Goal: Task Accomplishment & Management: Use online tool/utility

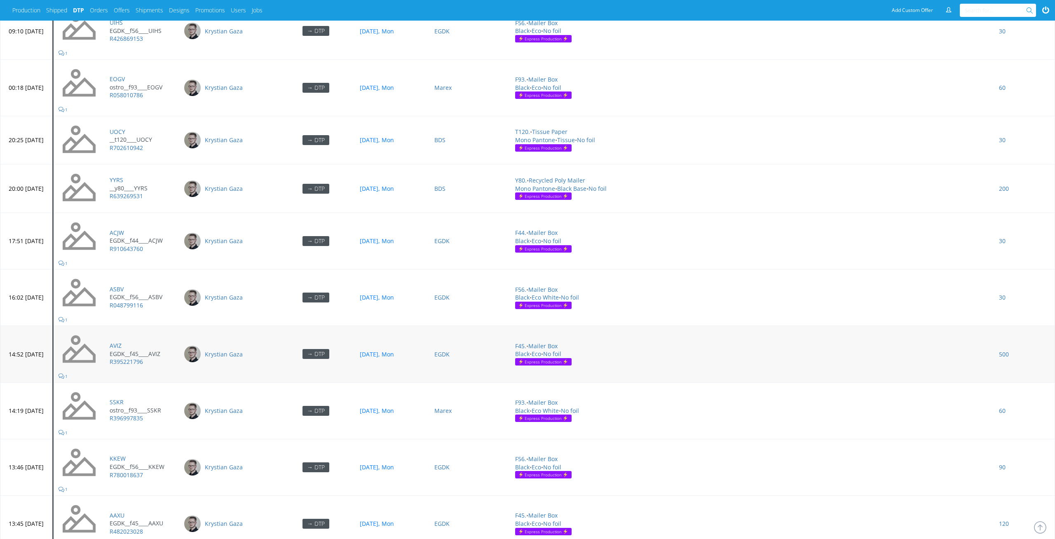
scroll to position [3612, 0]
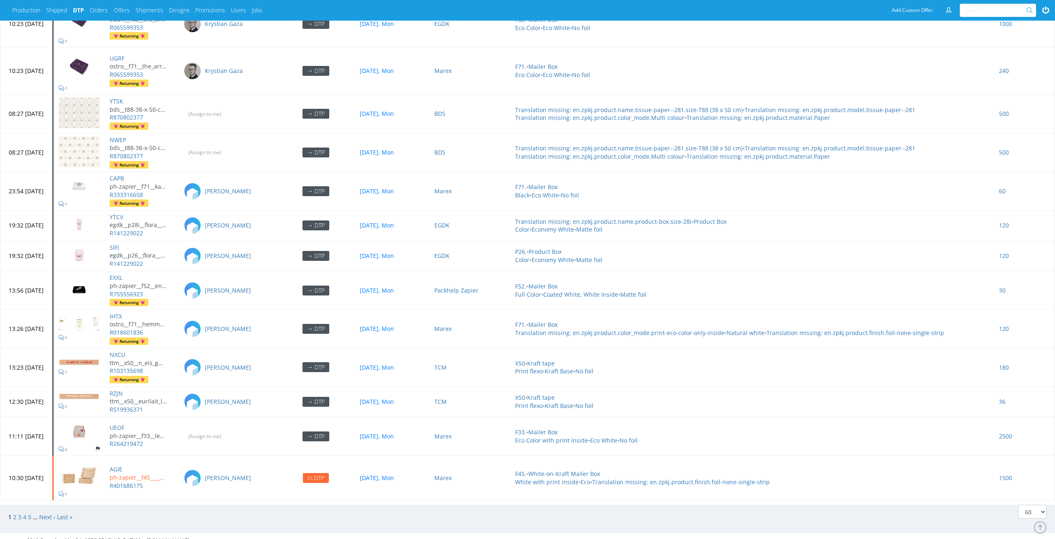
click at [15, 513] on span "2" at bounding box center [15, 517] width 5 height 8
click at [13, 513] on link "2" at bounding box center [14, 517] width 3 height 8
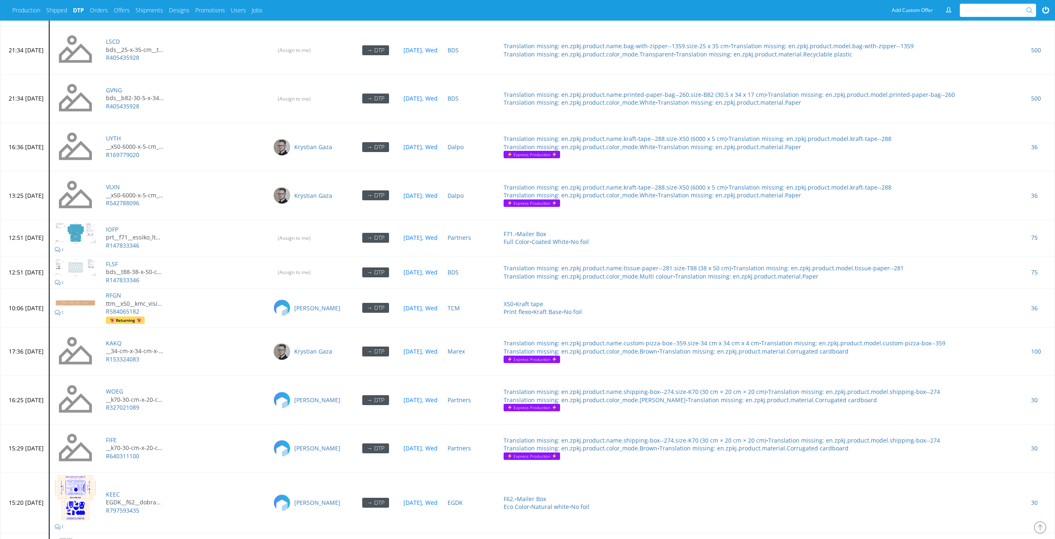
scroll to position [1631, 0]
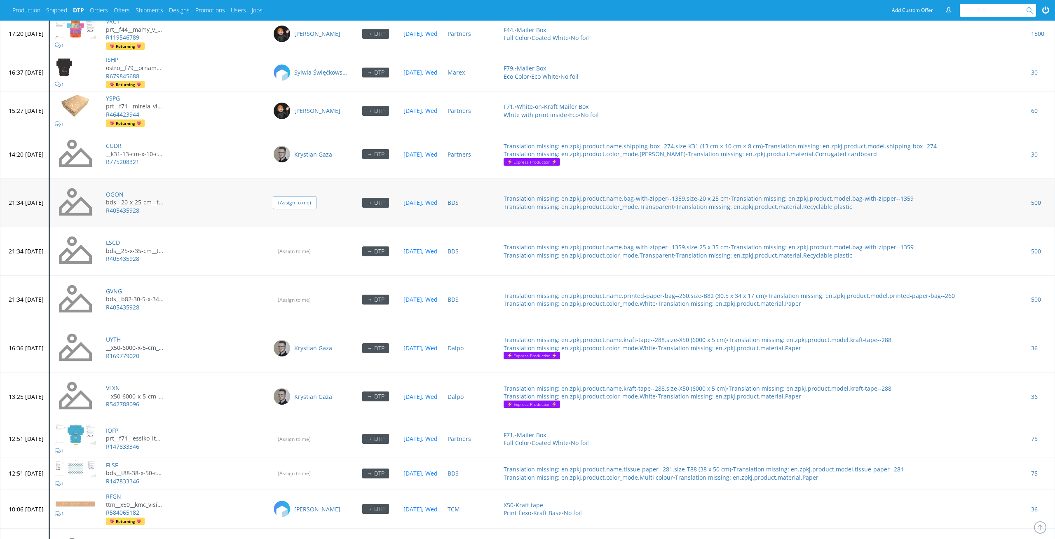
click at [309, 201] on input "(Assign to me)" at bounding box center [295, 202] width 44 height 13
click at [335, 255] on td "(Assign to me)" at bounding box center [310, 251] width 85 height 49
click at [316, 247] on input "(Assign to me)" at bounding box center [295, 251] width 44 height 13
click at [316, 293] on input "(Assign to me)" at bounding box center [295, 299] width 44 height 13
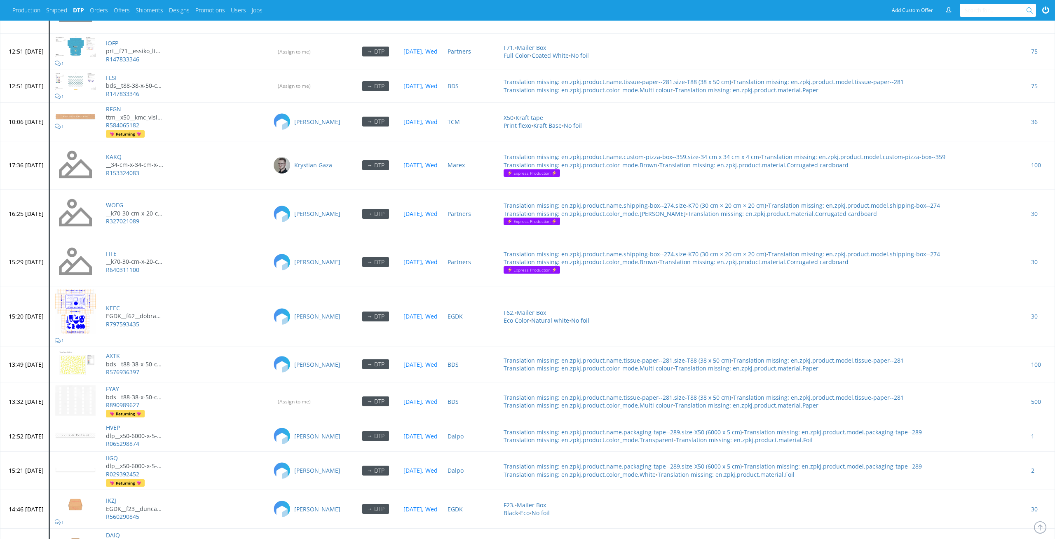
scroll to position [2002, 0]
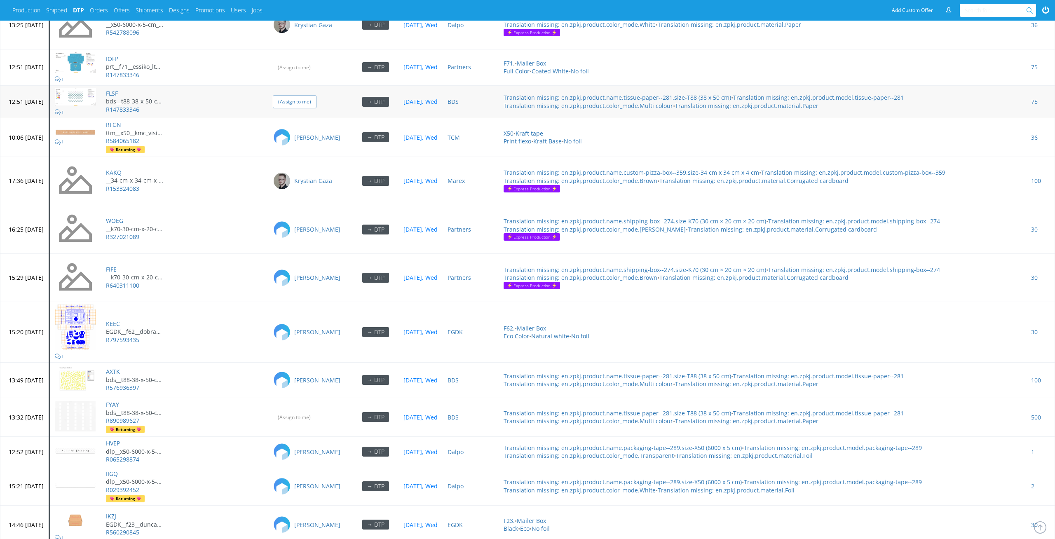
click at [316, 100] on input "(Assign to me)" at bounding box center [295, 101] width 44 height 13
click at [316, 64] on input "(Assign to me)" at bounding box center [295, 67] width 44 height 13
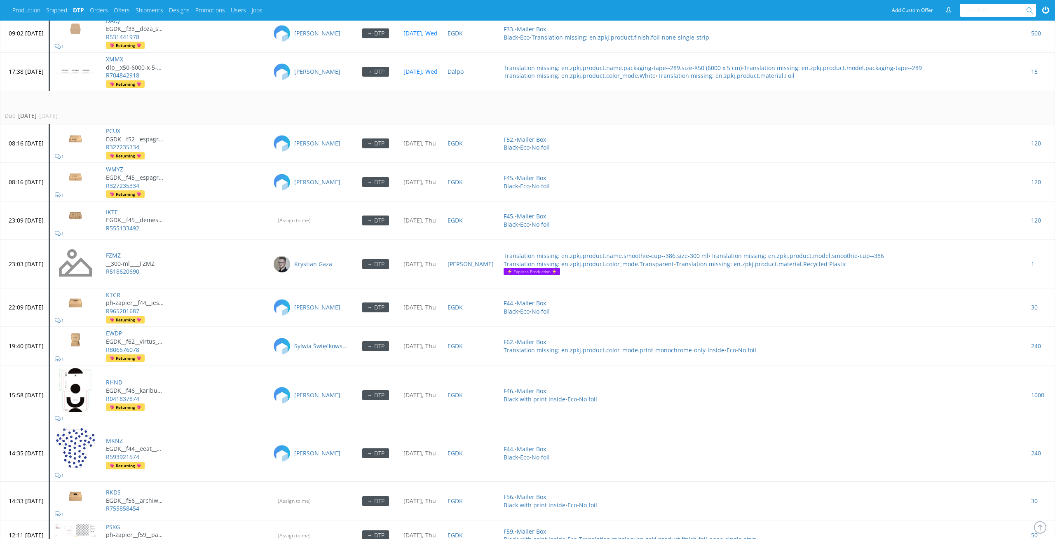
scroll to position [2716, 0]
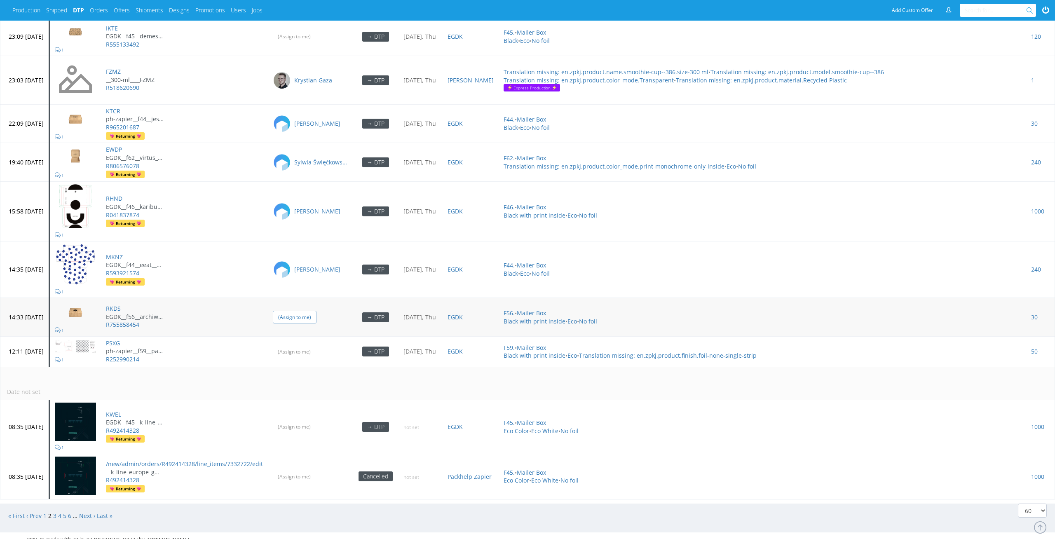
click at [316, 311] on input "(Assign to me)" at bounding box center [295, 317] width 44 height 13
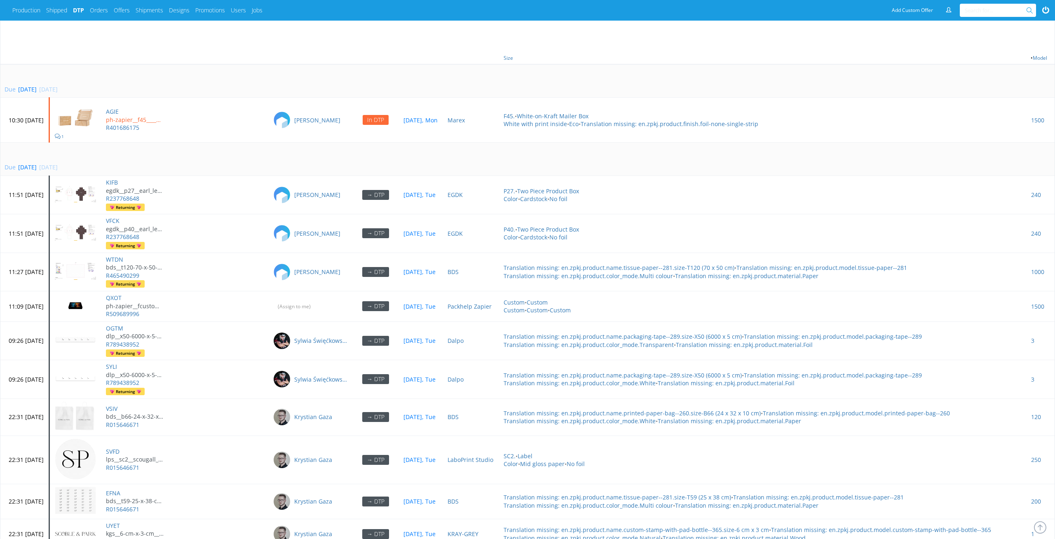
scroll to position [214, 0]
